Goal: Task Accomplishment & Management: Manage account settings

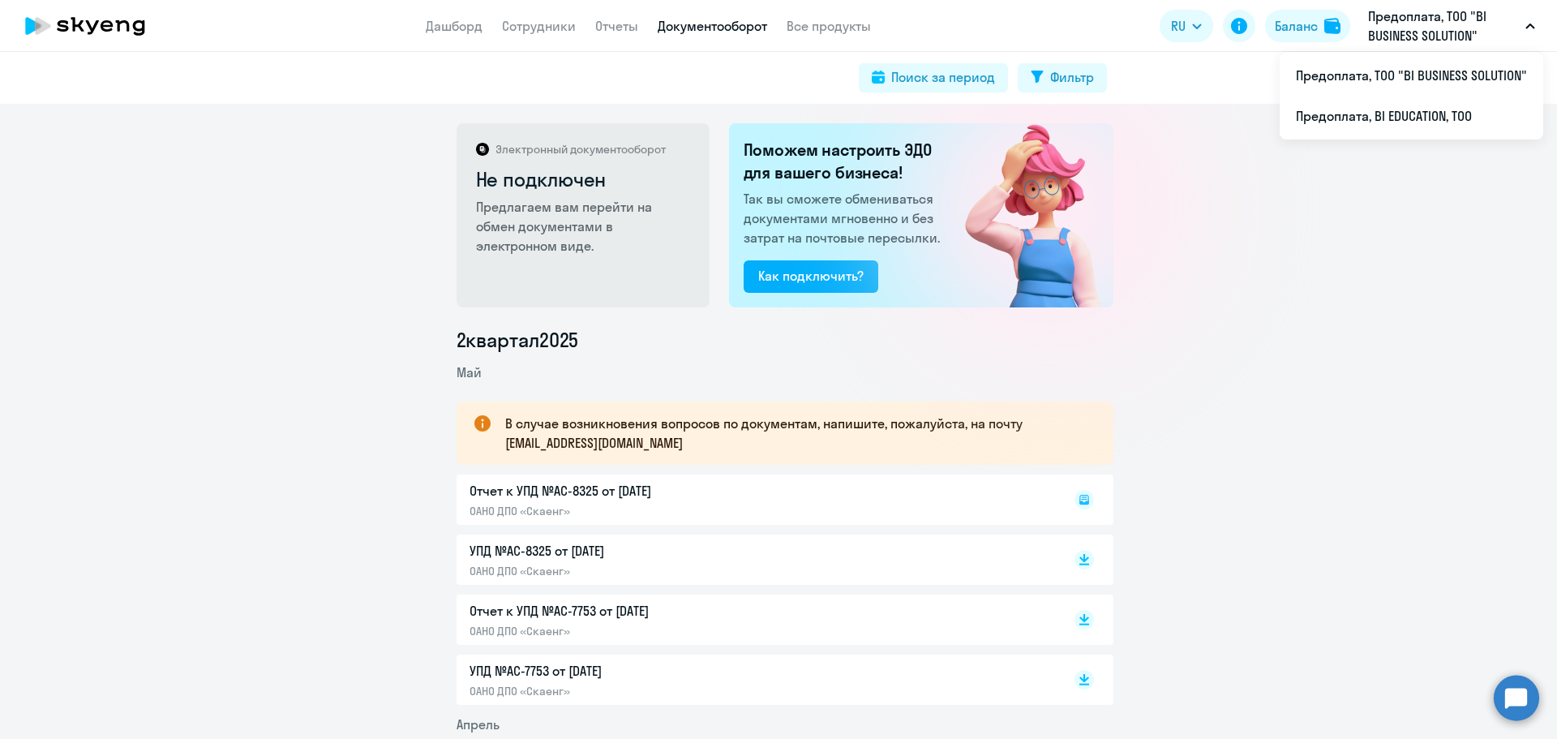
click at [1397, 29] on p "Предоплата, ТОО "BI BUSINESS SOLUTION"" at bounding box center [1443, 25] width 151 height 39
click at [1399, 31] on p "Предоплата, ТОО "BI BUSINESS SOLUTION"" at bounding box center [1443, 25] width 151 height 39
click at [1386, 116] on li "Предоплата, BI EDUCATION, ТОО" at bounding box center [1412, 116] width 264 height 41
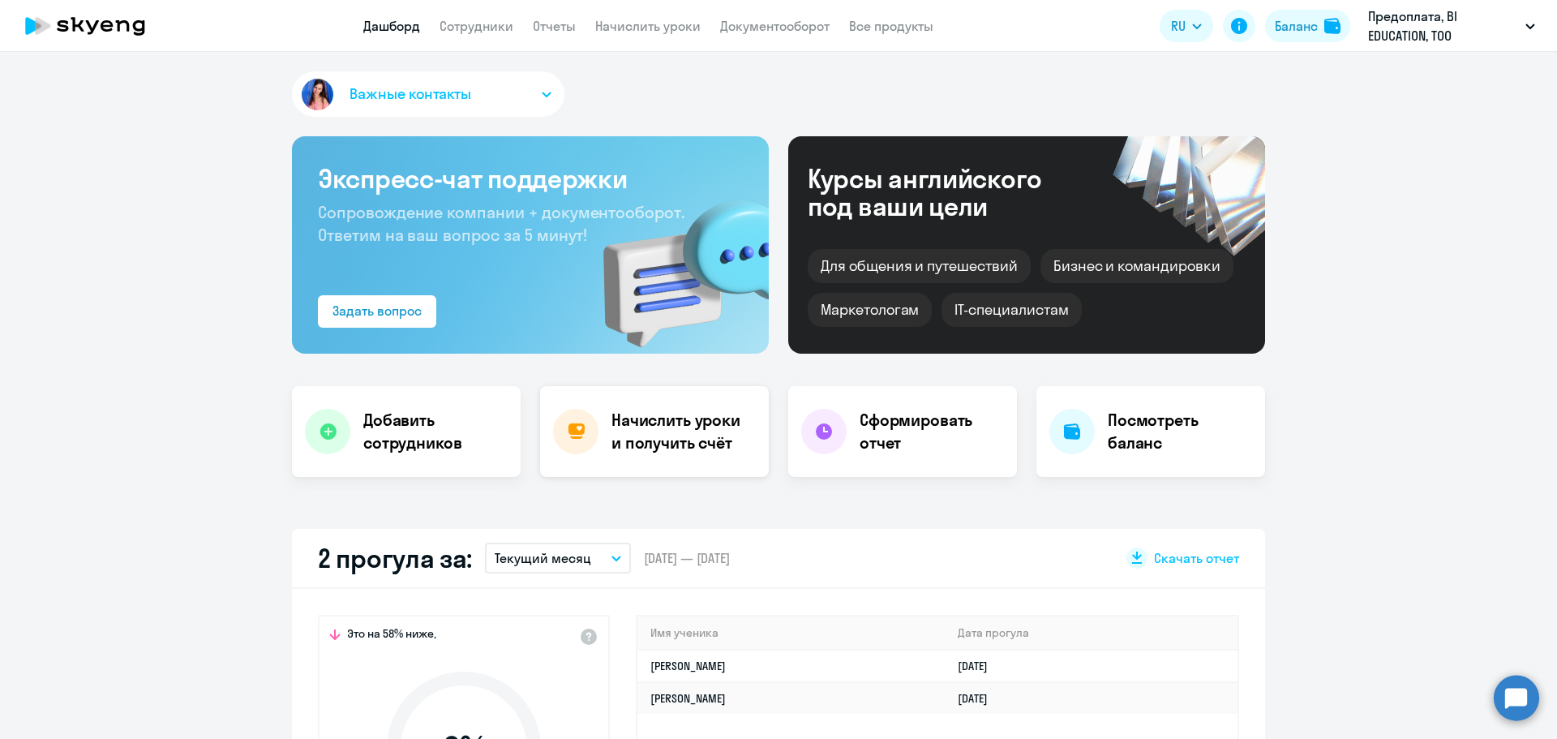
select select "30"
click at [743, 30] on link "Документооборот" at bounding box center [774, 26] width 109 height 16
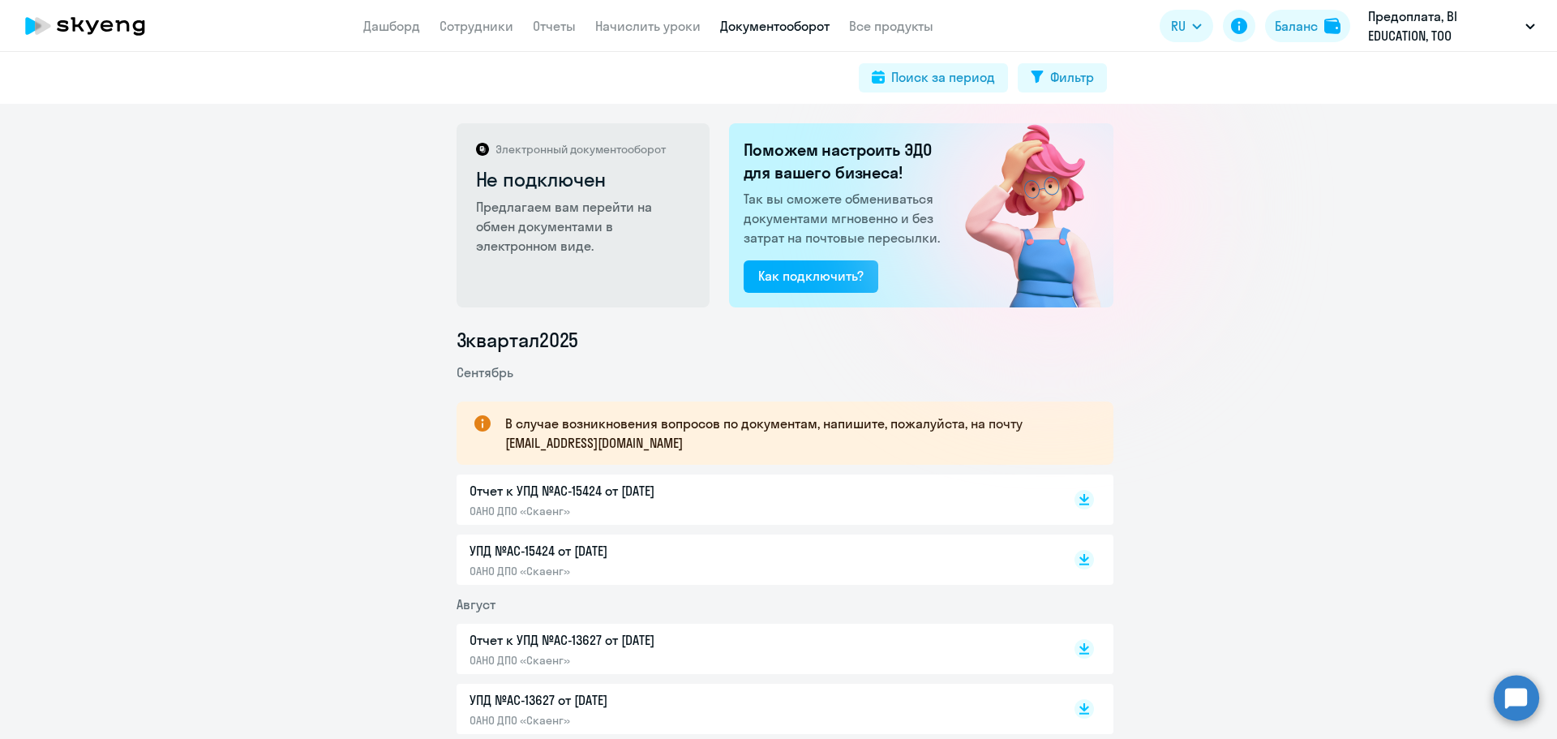
click at [551, 554] on p "УПД №AC-15424 от [DATE]" at bounding box center [640, 550] width 341 height 19
